Goal: Transaction & Acquisition: Purchase product/service

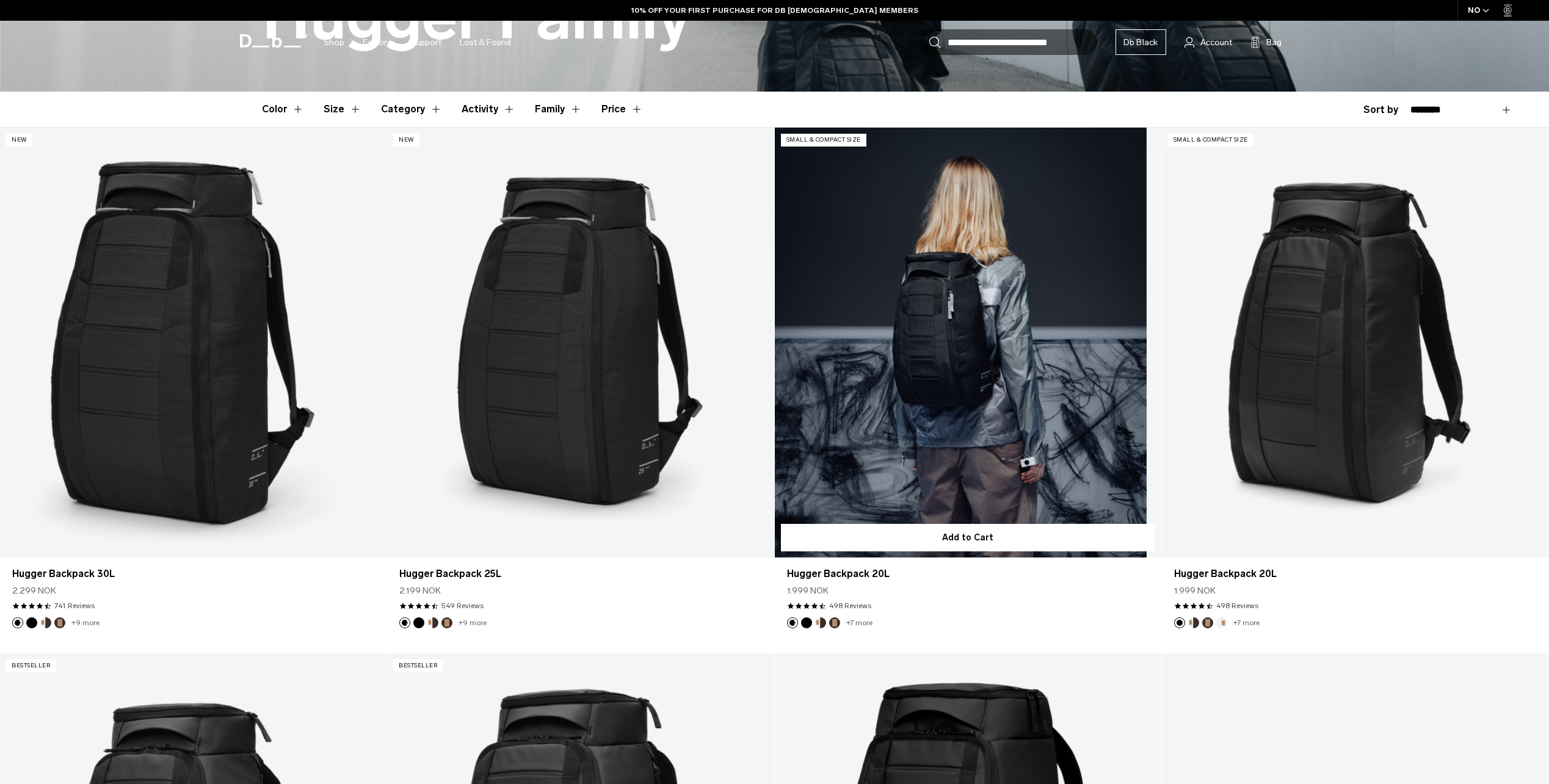
click at [999, 477] on link "Hugger Backpack 20L" at bounding box center [968, 343] width 387 height 430
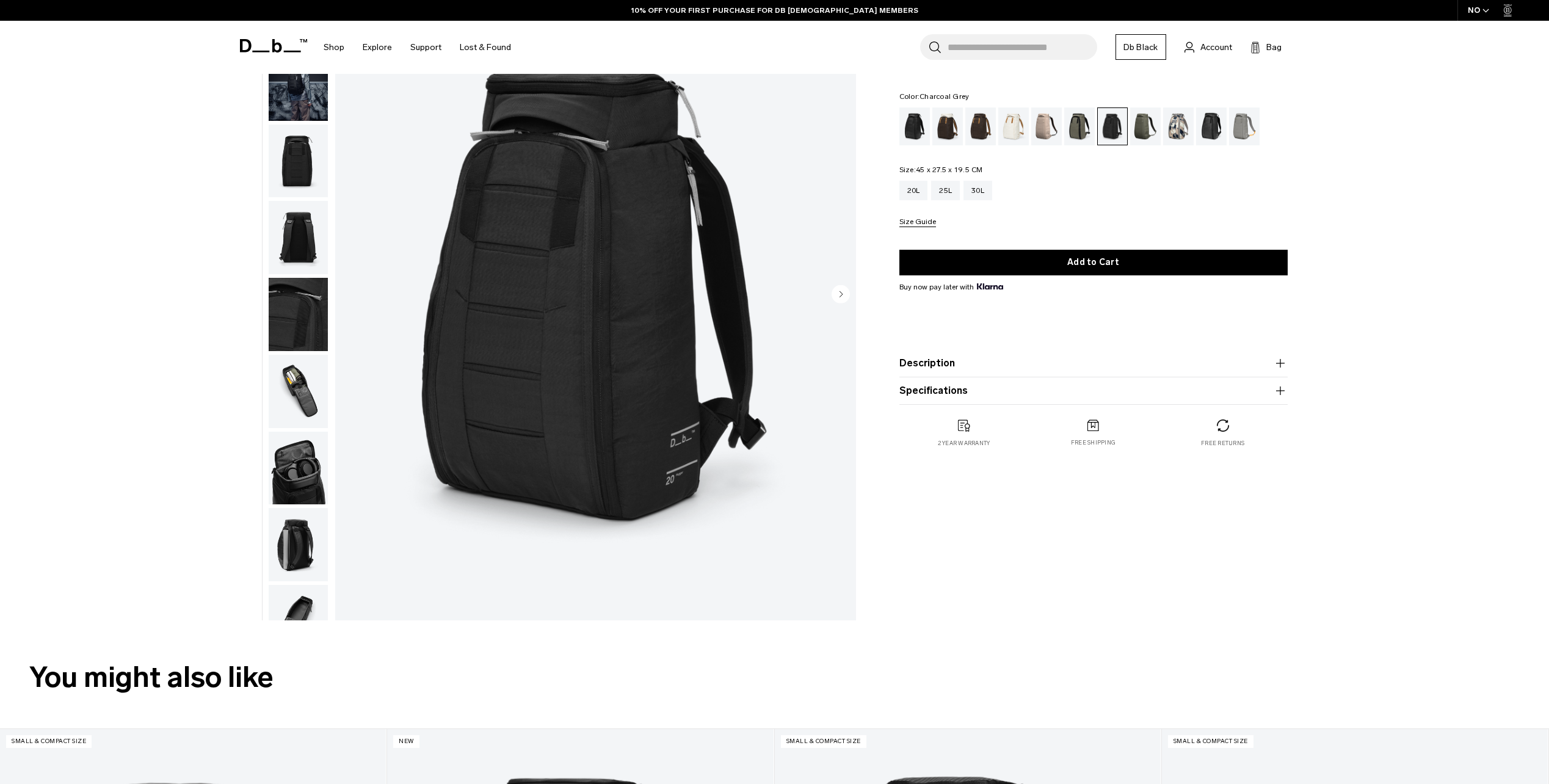
scroll to position [2, 0]
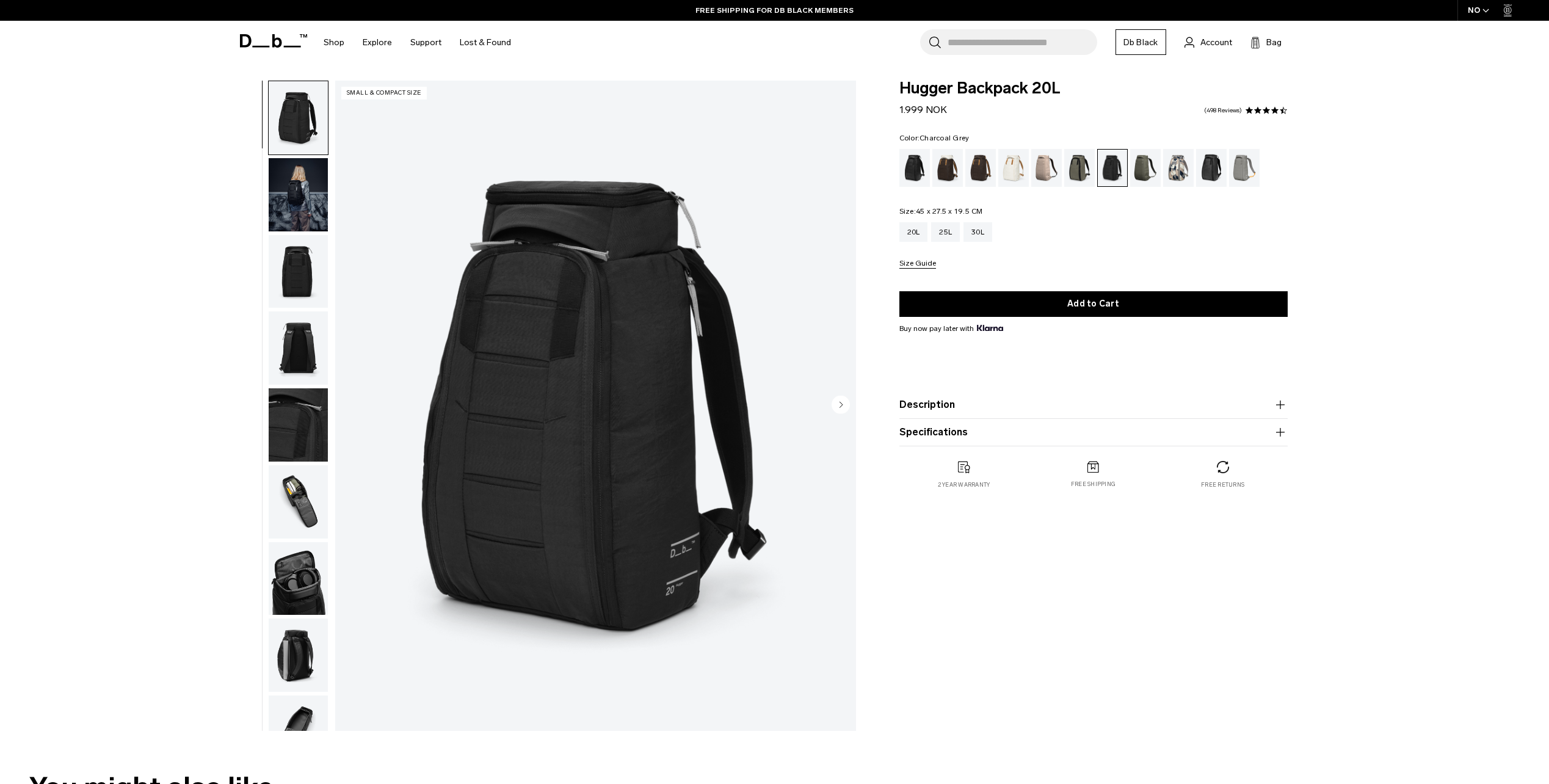
click at [925, 267] on button "Size Guide" at bounding box center [918, 263] width 37 height 9
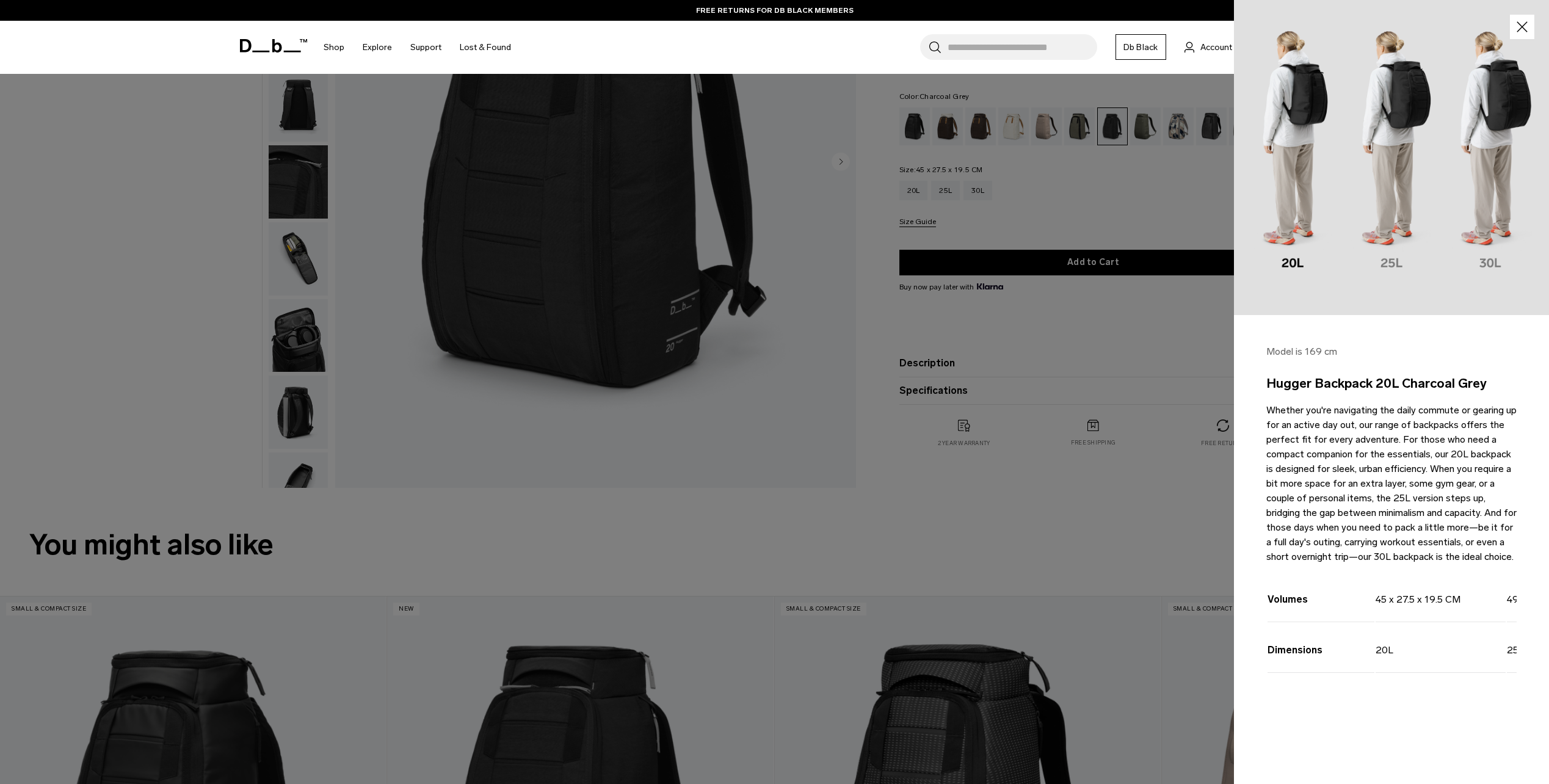
scroll to position [246, 0]
drag, startPoint x: 1385, startPoint y: 720, endPoint x: 1399, endPoint y: 717, distance: 14.3
click at [1406, 717] on div "Model is 169 cm Hugger Backpack 20L Charcoal Grey Whether you're navigating the…" at bounding box center [1391, 531] width 315 height 432
drag, startPoint x: 1394, startPoint y: 717, endPoint x: 1429, endPoint y: 715, distance: 35.1
click at [1429, 703] on div "Volumes 45 x 27.5 x 19.5 CM 49.5 x 30 x 22.5 CM 56 x 32 x 24.5 CM Dimensions 20…" at bounding box center [1392, 637] width 250 height 132
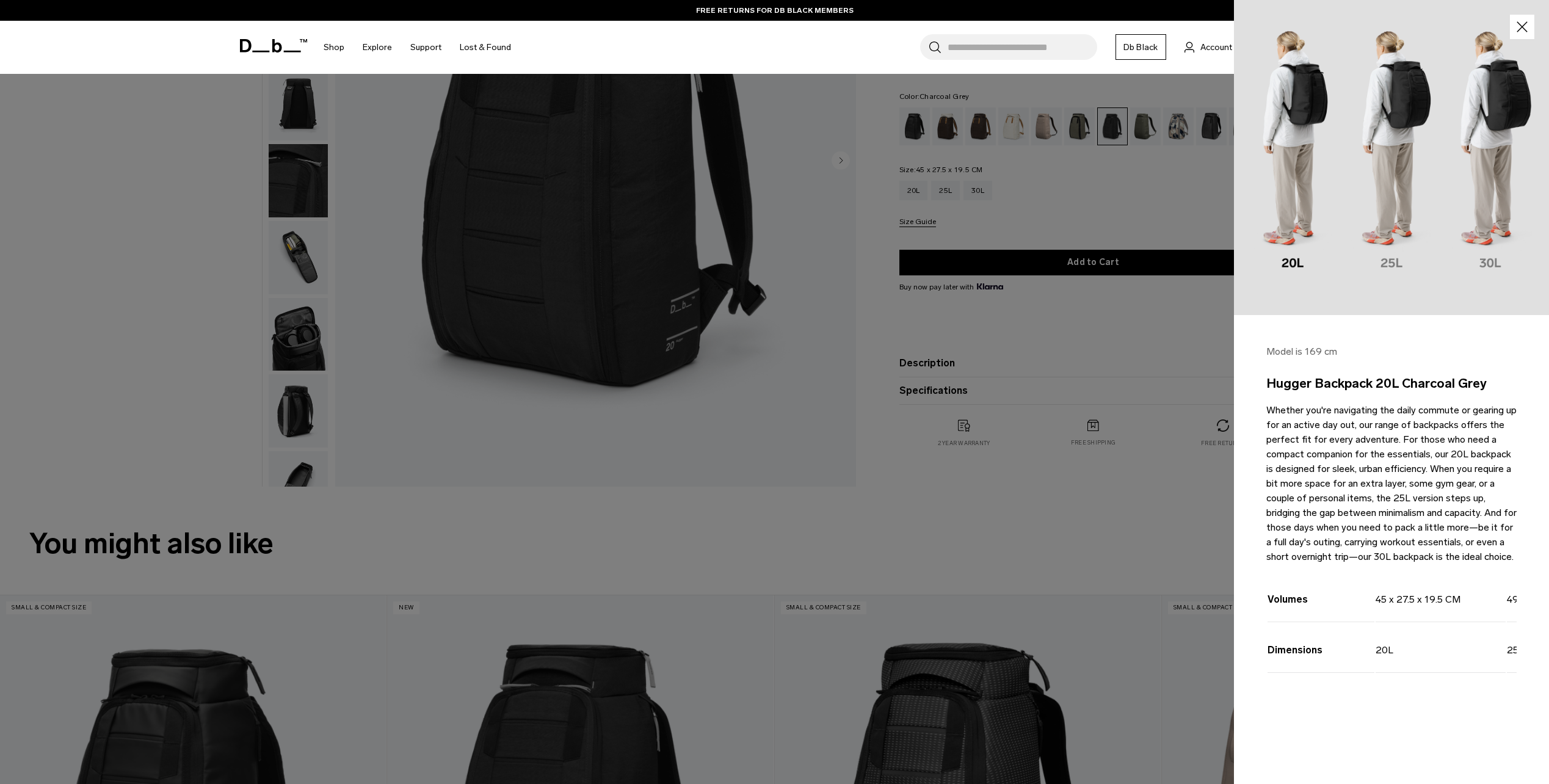
click at [1436, 703] on div "Volumes 45 x 27.5 x 19.5 CM 49.5 x 30 x 22.5 CM 56 x 32 x 24.5 CM Dimensions 20…" at bounding box center [1392, 637] width 250 height 132
click at [1518, 31] on icon "button" at bounding box center [1523, 27] width 18 height 18
